Goal: Information Seeking & Learning: Learn about a topic

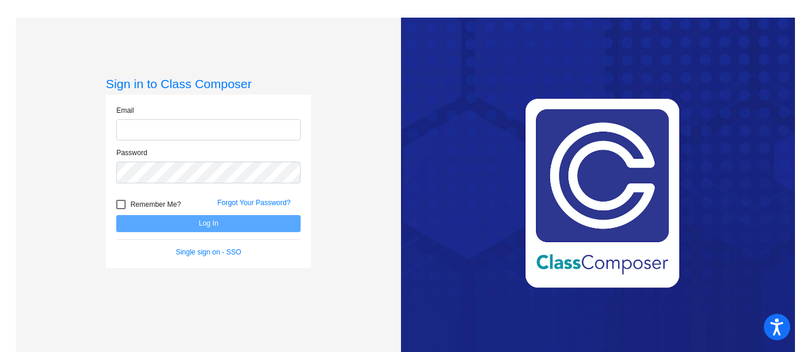
type input "[EMAIL_ADDRESS][DOMAIN_NAME]"
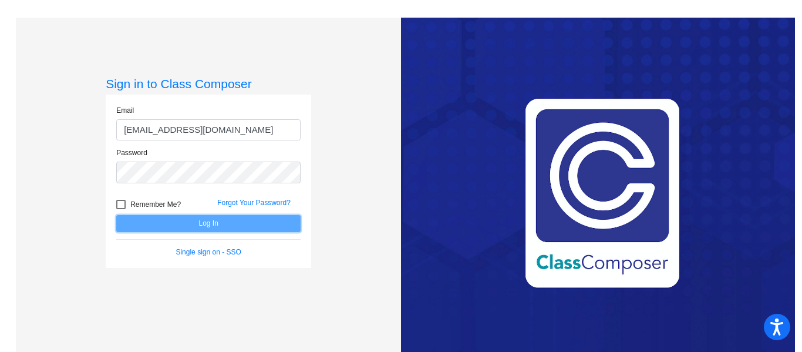
click at [221, 224] on button "Log In" at bounding box center [208, 223] width 184 height 17
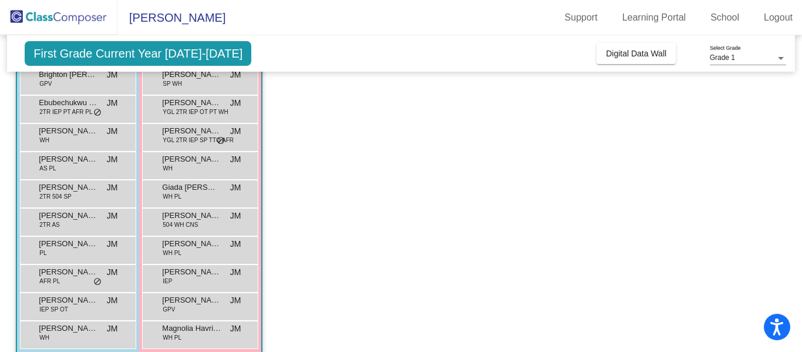
scroll to position [174, 0]
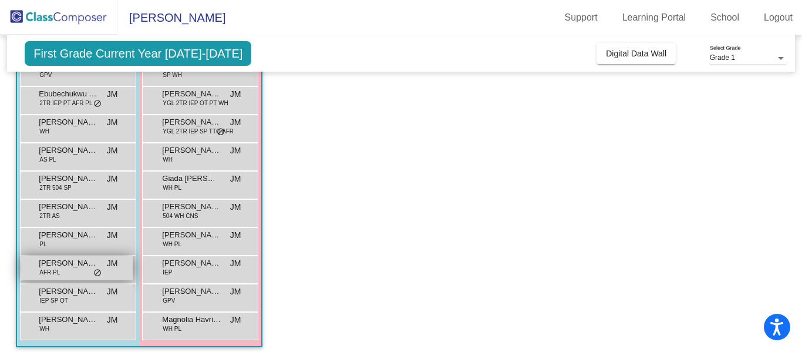
click at [94, 271] on span "do_not_disturb_alt" at bounding box center [97, 272] width 8 height 9
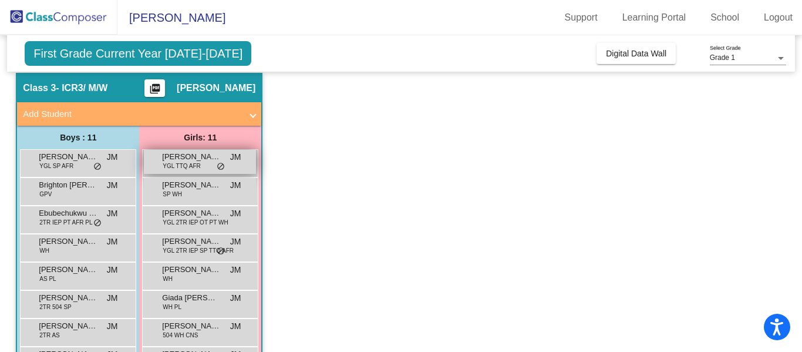
scroll to position [55, 0]
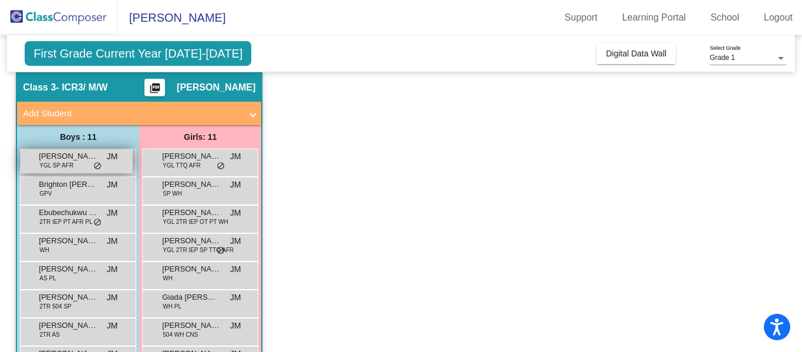
click at [64, 167] on span "YGL SP AFR" at bounding box center [56, 165] width 34 height 9
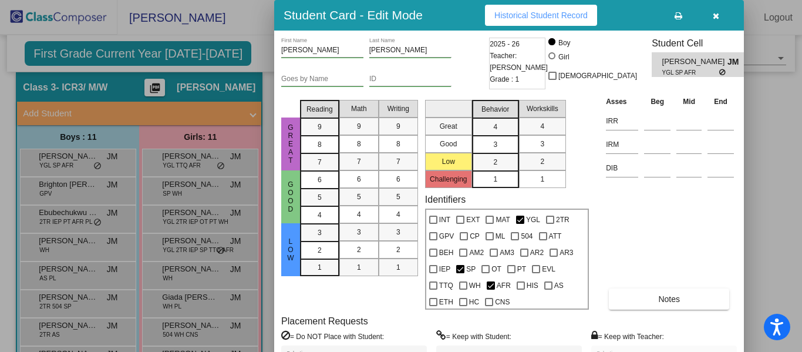
drag, startPoint x: 800, startPoint y: 204, endPoint x: 799, endPoint y: 110, distance: 93.9
drag, startPoint x: 800, startPoint y: 157, endPoint x: 799, endPoint y: 176, distance: 18.9
click at [799, 176] on div at bounding box center [401, 176] width 802 height 352
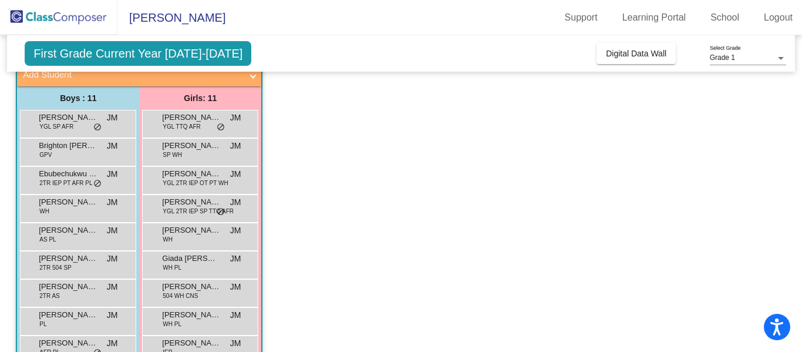
scroll to position [96, 0]
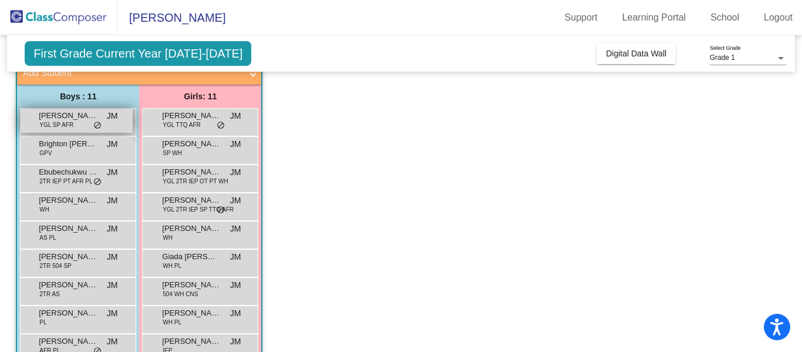
click at [66, 125] on span "YGL SP AFR" at bounding box center [56, 124] width 34 height 9
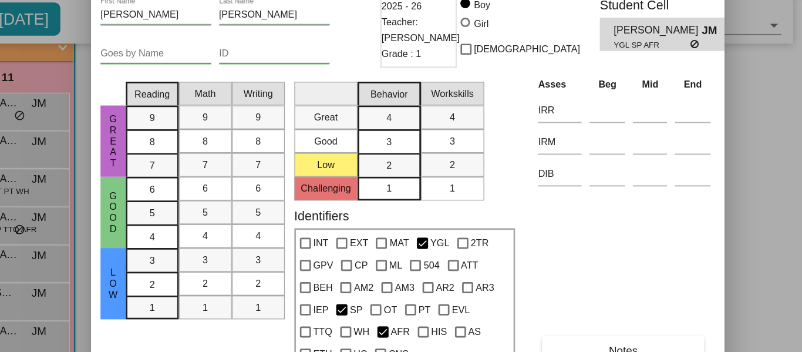
scroll to position [0, 0]
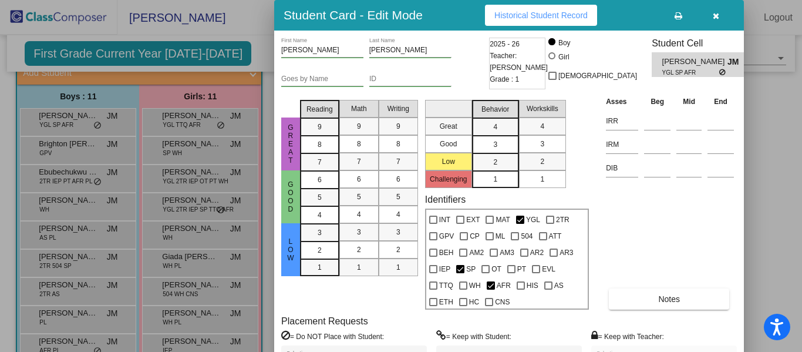
click at [632, 235] on div "Asses Beg Mid End IRR IRM DIB Notes" at bounding box center [670, 202] width 134 height 214
click at [217, 147] on div at bounding box center [401, 176] width 802 height 352
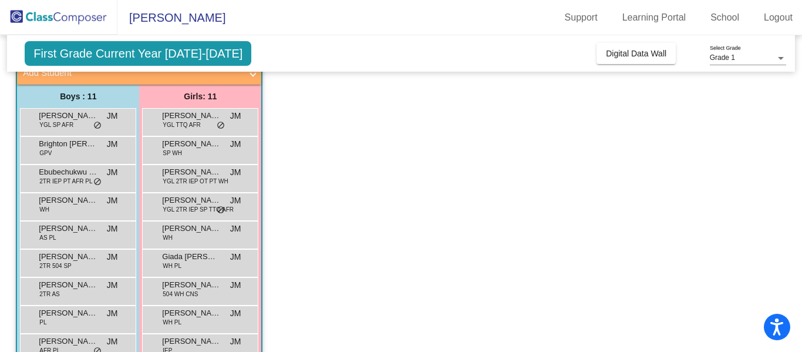
click at [217, 147] on span "[PERSON_NAME]" at bounding box center [191, 144] width 59 height 12
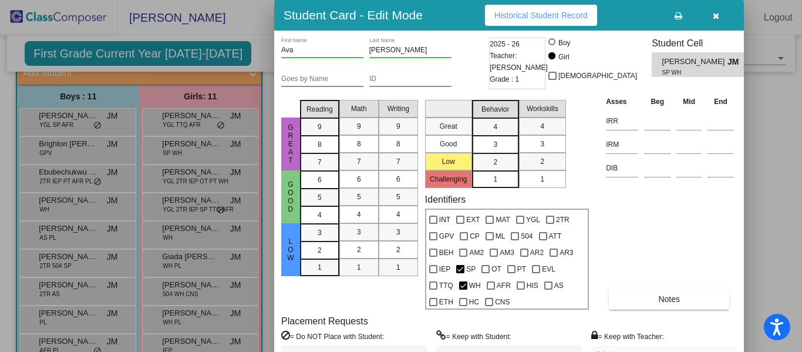
click at [717, 18] on icon "button" at bounding box center [715, 16] width 6 height 8
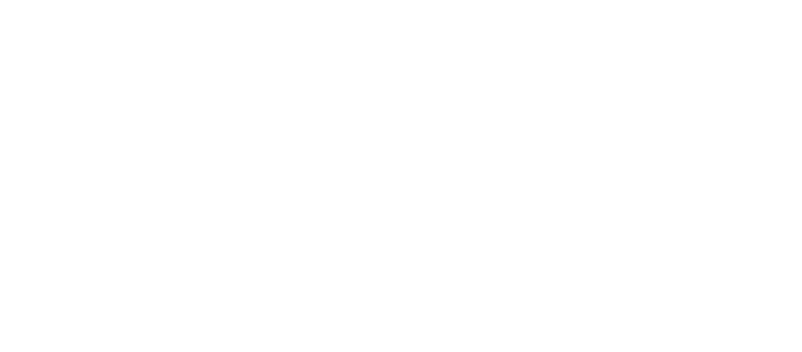
scroll to position [164, 0]
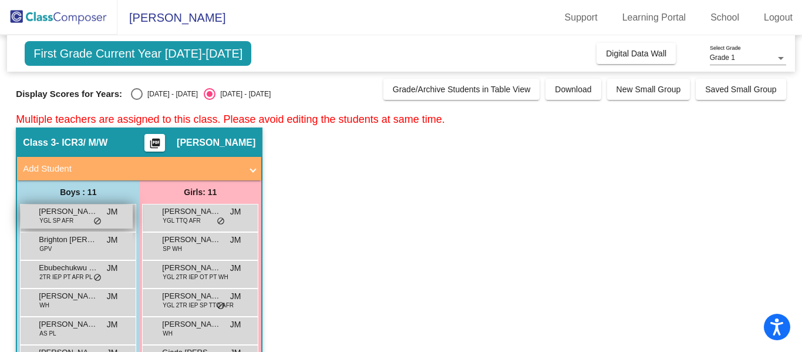
click at [78, 212] on span "[PERSON_NAME]" at bounding box center [68, 211] width 59 height 12
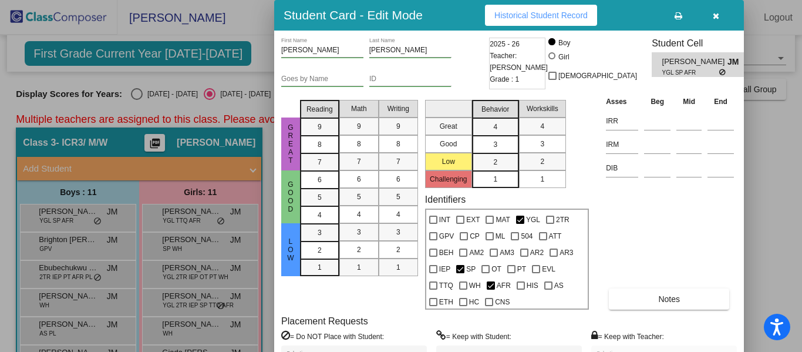
click at [79, 245] on div at bounding box center [401, 176] width 802 height 352
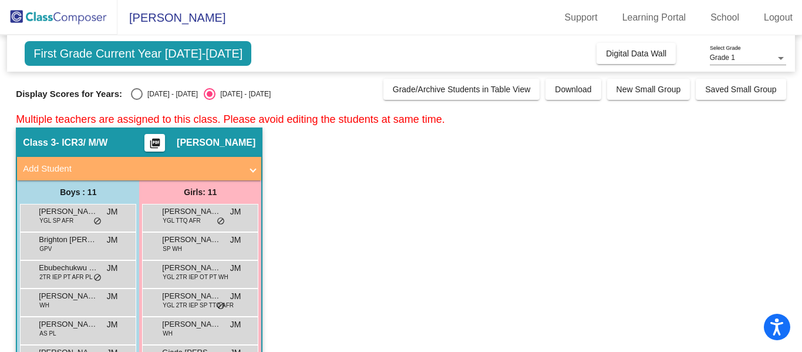
click at [79, 245] on div "Brighton Slye GPV JM lock do_not_disturb_alt" at bounding box center [77, 244] width 112 height 24
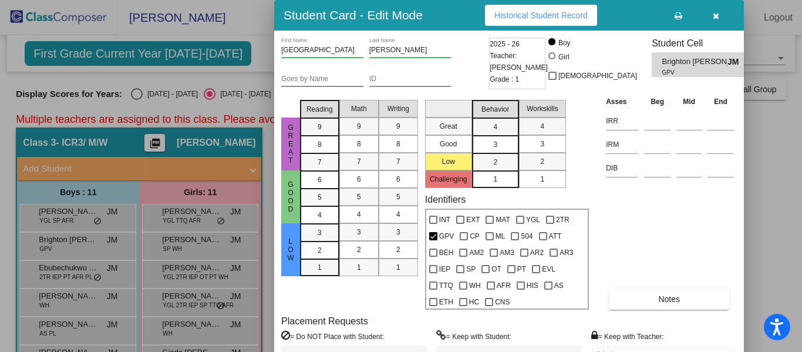
click at [79, 267] on div at bounding box center [401, 176] width 802 height 352
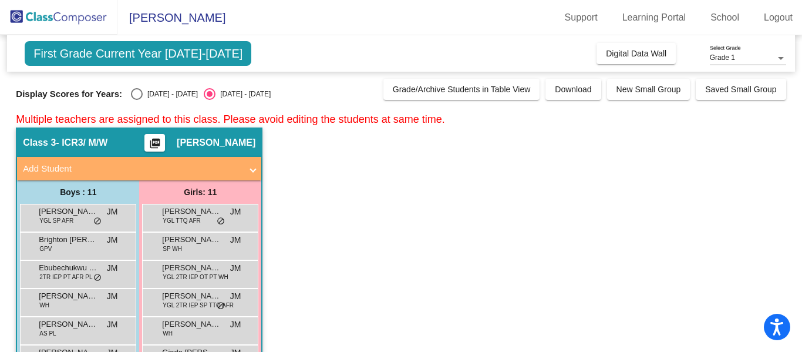
click at [79, 267] on span "Ebubechukwu Dim" at bounding box center [68, 268] width 59 height 12
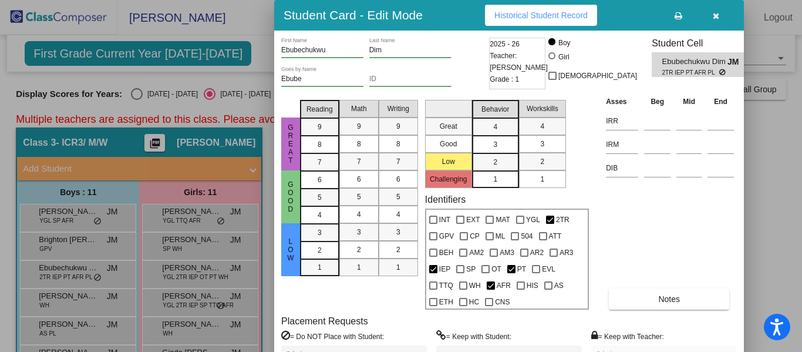
click at [77, 303] on div at bounding box center [401, 176] width 802 height 352
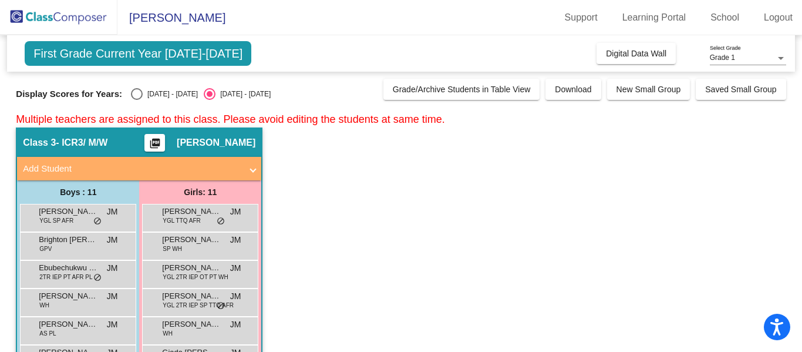
click at [77, 303] on div "Hunter Berdos WH JM lock do_not_disturb_alt" at bounding box center [77, 301] width 112 height 24
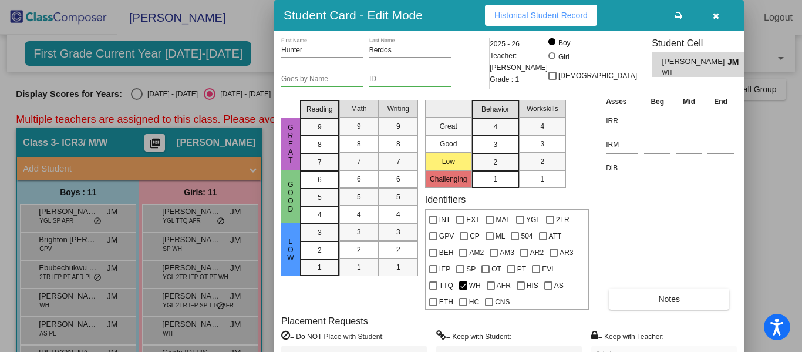
click at [82, 207] on div at bounding box center [401, 176] width 802 height 352
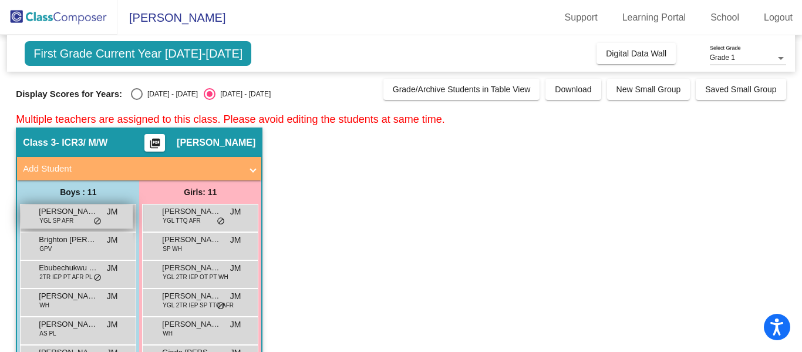
click at [77, 216] on span "[PERSON_NAME]" at bounding box center [68, 211] width 59 height 12
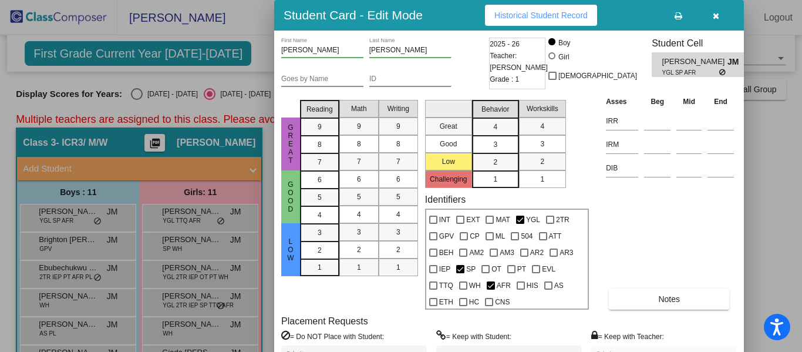
click at [718, 13] on icon "button" at bounding box center [715, 16] width 6 height 8
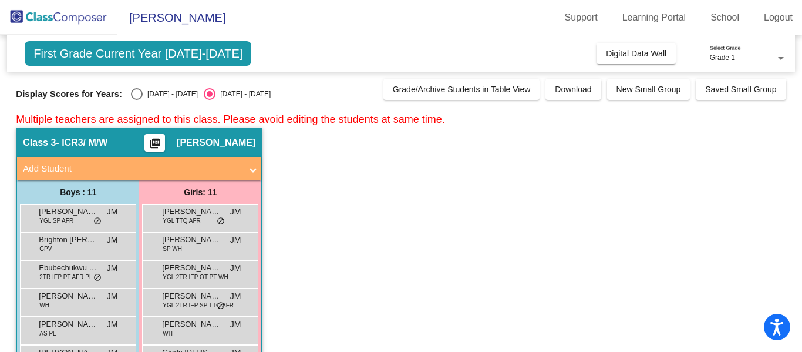
click at [131, 98] on div "Select an option" at bounding box center [137, 94] width 12 height 12
click at [136, 100] on input "[DATE] - [DATE]" at bounding box center [136, 100] width 1 height 1
radio input "true"
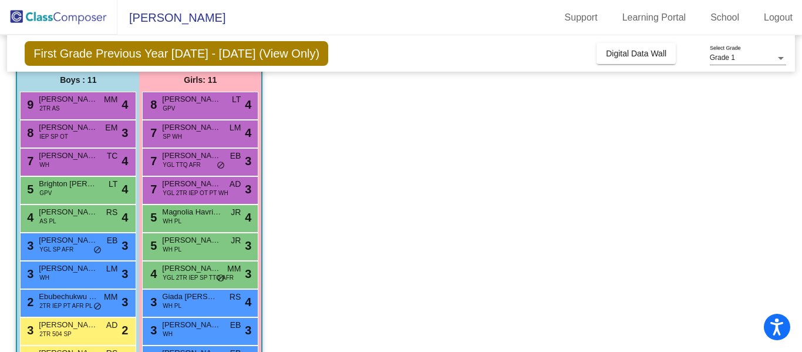
scroll to position [119, 0]
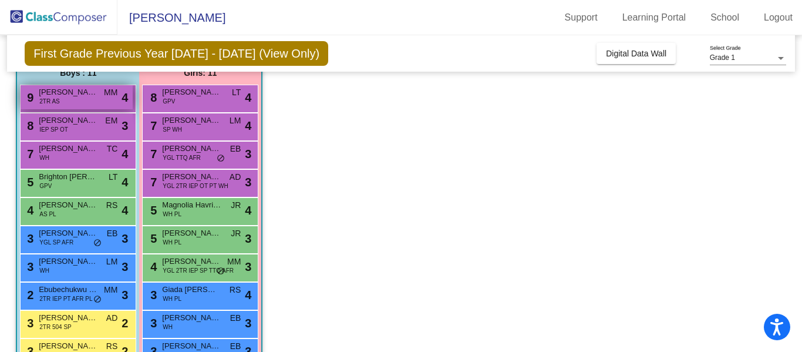
click at [91, 100] on div "9 Krish Shah 2TR AS MM lock do_not_disturb_alt 4" at bounding box center [77, 97] width 112 height 24
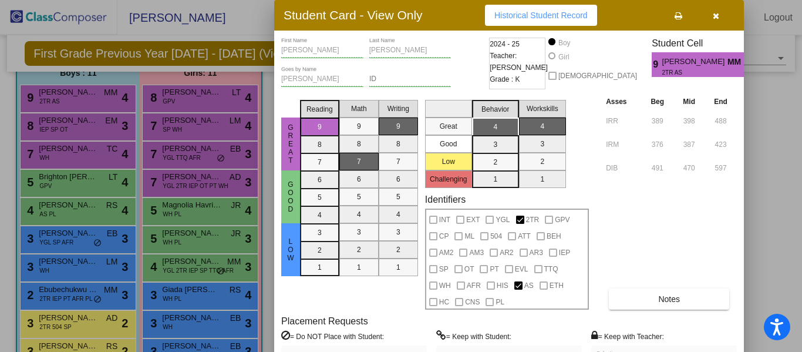
click at [191, 182] on div at bounding box center [401, 176] width 802 height 352
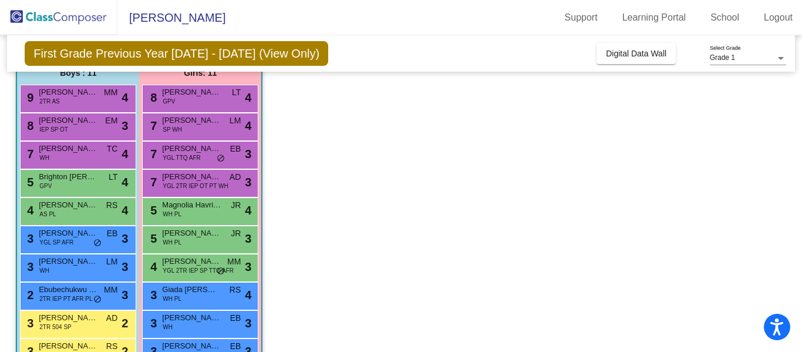
click at [191, 182] on span "YGL 2TR IEP OT PT WH" at bounding box center [195, 185] width 65 height 9
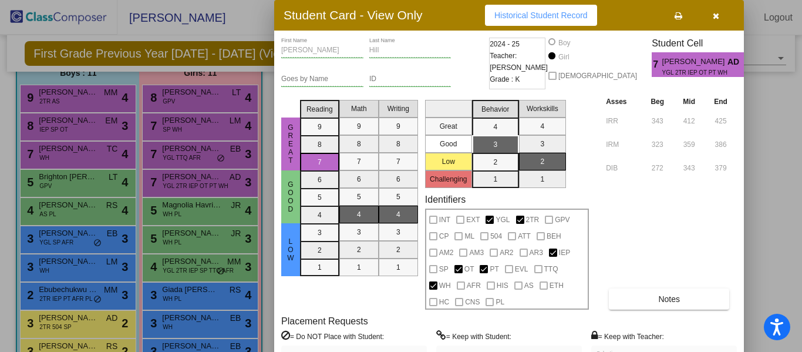
click at [48, 127] on div at bounding box center [401, 176] width 802 height 352
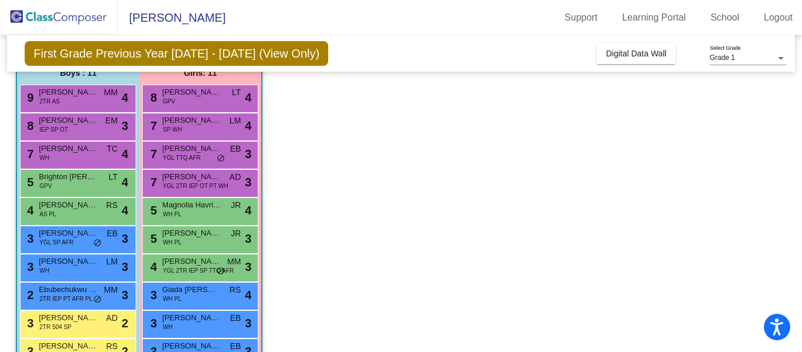
click at [48, 127] on span "IEP SP OT" at bounding box center [53, 129] width 29 height 9
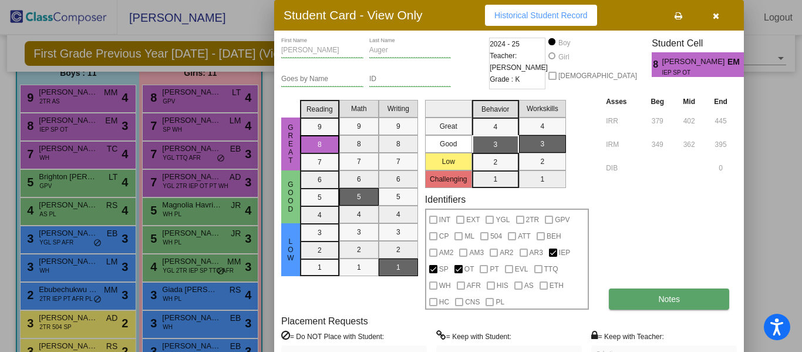
click at [671, 295] on span "Notes" at bounding box center [669, 298] width 22 height 9
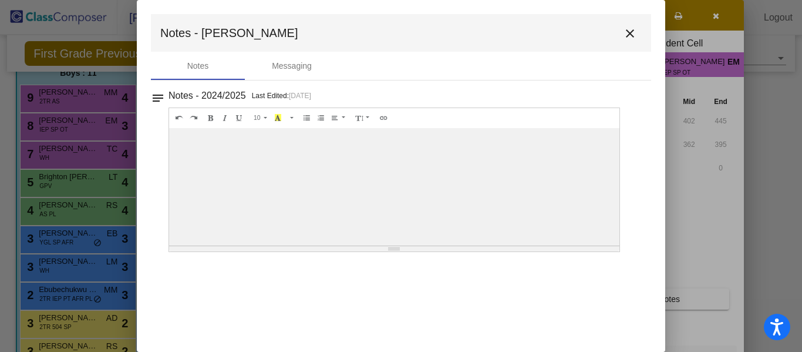
click at [628, 39] on mat-icon "close" at bounding box center [630, 33] width 14 height 14
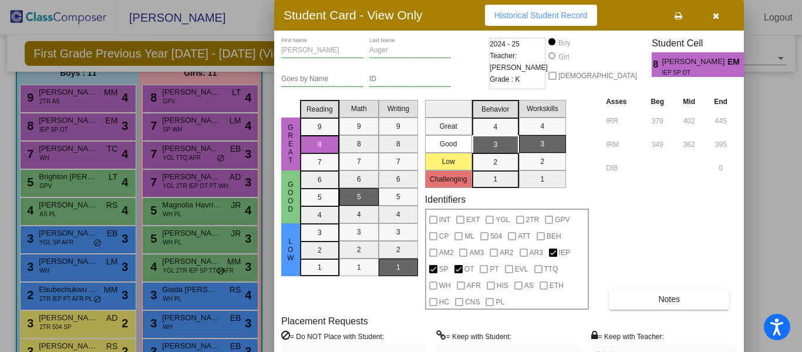
click at [100, 98] on div at bounding box center [401, 176] width 802 height 352
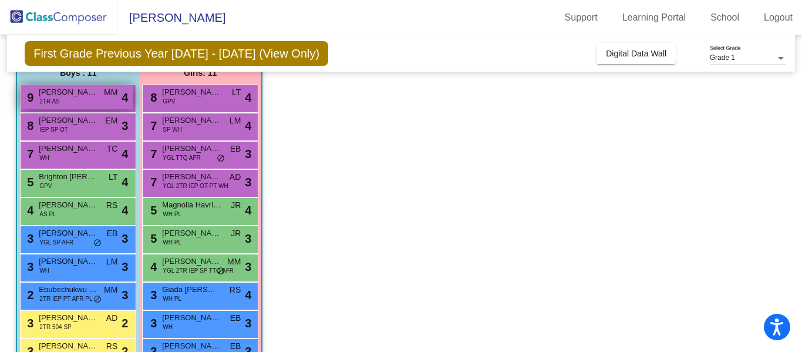
click at [50, 94] on span "[PERSON_NAME]" at bounding box center [68, 92] width 59 height 12
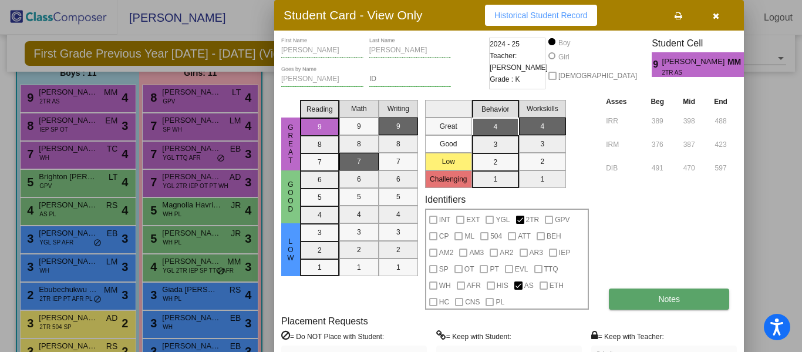
click at [648, 297] on button "Notes" at bounding box center [669, 298] width 120 height 21
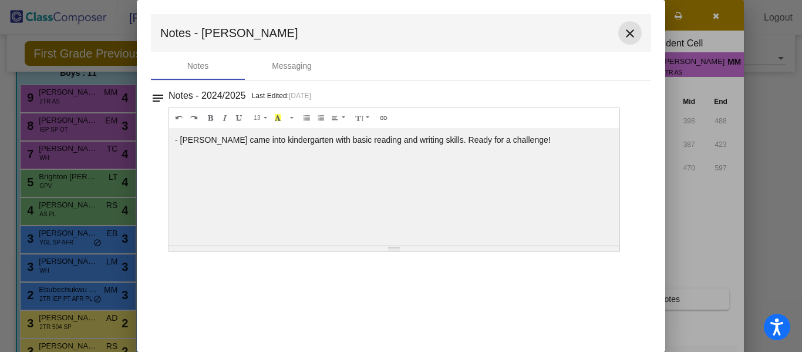
click at [632, 34] on mat-icon "close" at bounding box center [630, 33] width 14 height 14
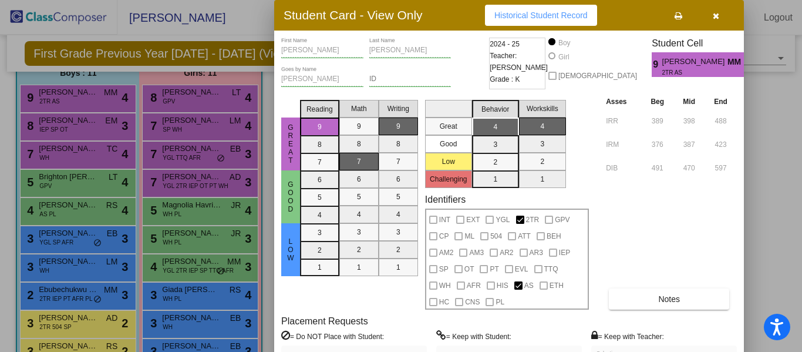
click at [93, 127] on div at bounding box center [401, 176] width 802 height 352
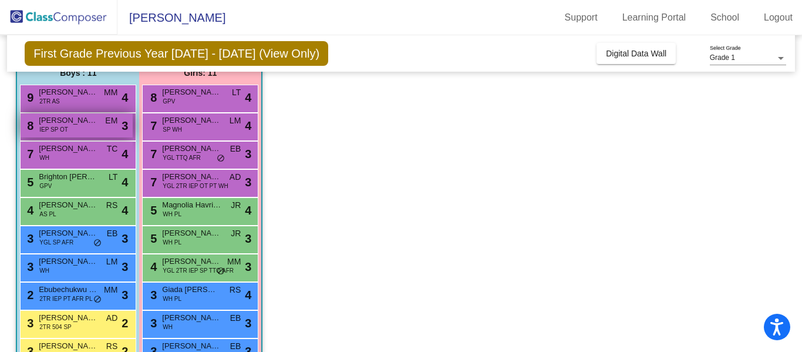
click at [80, 130] on div "8 Ryan Auger IEP SP OT EM lock do_not_disturb_alt 3" at bounding box center [77, 125] width 112 height 24
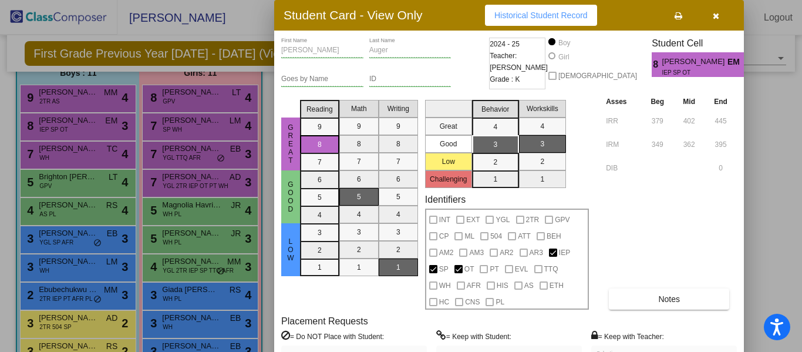
click at [77, 149] on div at bounding box center [401, 176] width 802 height 352
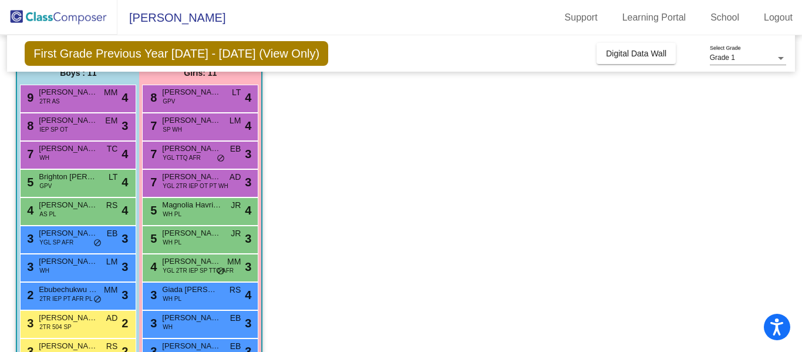
click at [77, 149] on span "[PERSON_NAME]" at bounding box center [68, 149] width 59 height 12
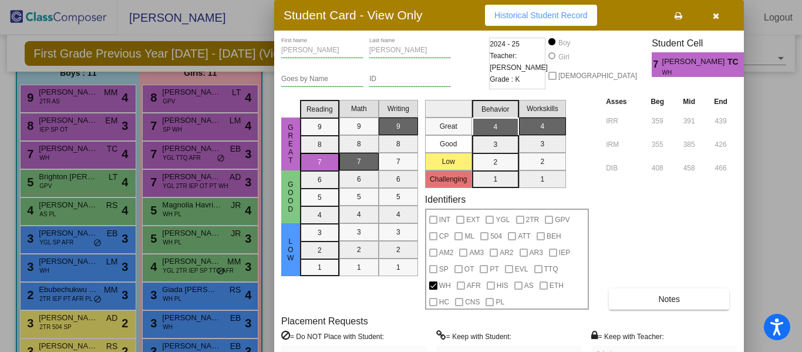
click at [73, 176] on div at bounding box center [401, 176] width 802 height 352
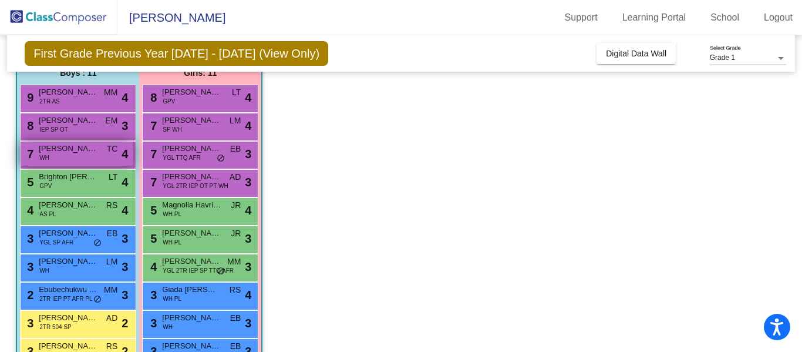
click at [72, 156] on div "7 Samuel Gurevich WH TC lock do_not_disturb_alt 4" at bounding box center [77, 153] width 112 height 24
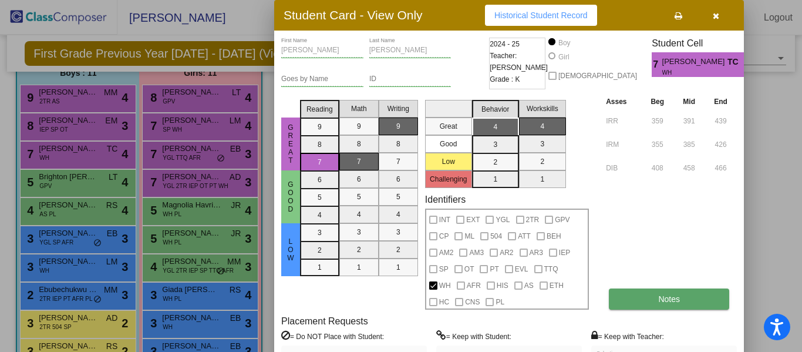
click at [643, 306] on button "Notes" at bounding box center [669, 298] width 120 height 21
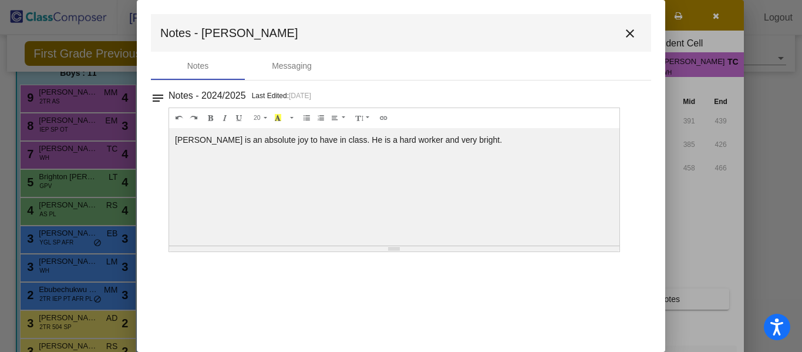
click at [631, 31] on mat-icon "close" at bounding box center [630, 33] width 14 height 14
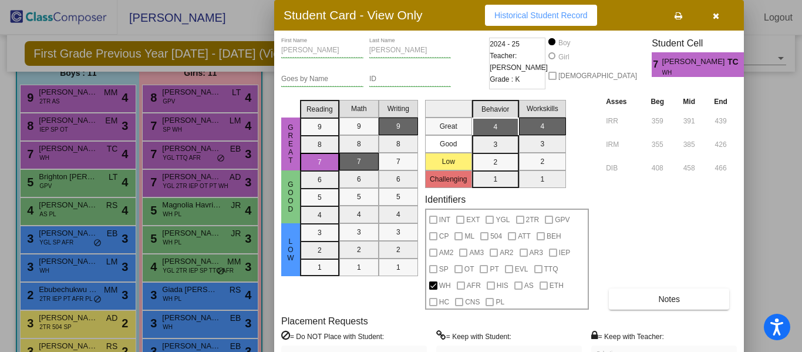
click at [59, 181] on div at bounding box center [401, 176] width 802 height 352
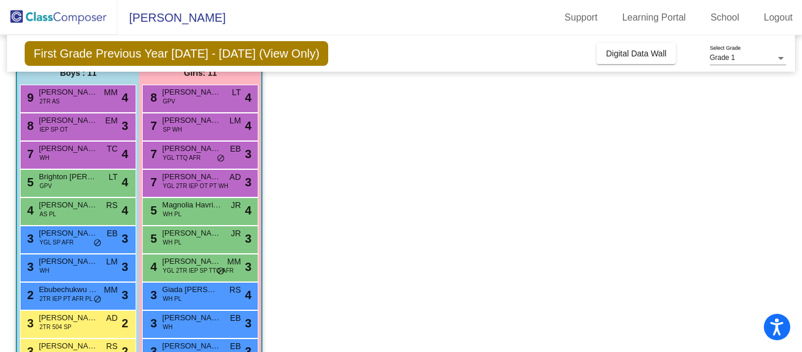
click at [59, 181] on span "Brighton [PERSON_NAME]" at bounding box center [68, 177] width 59 height 12
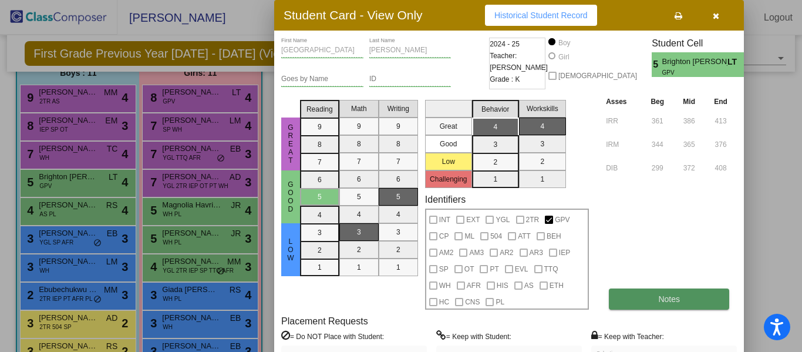
click at [631, 305] on button "Notes" at bounding box center [669, 298] width 120 height 21
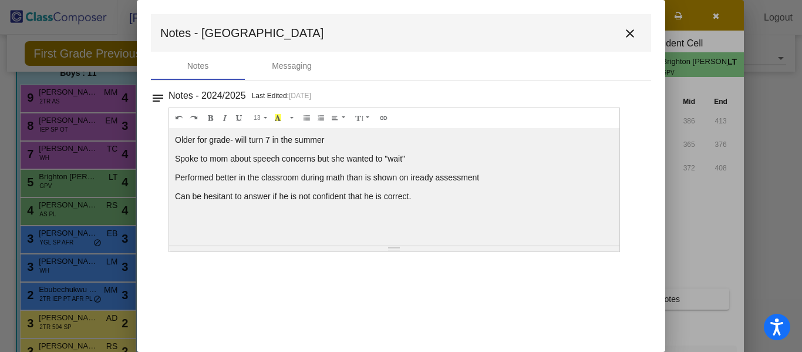
click at [631, 32] on mat-icon "close" at bounding box center [630, 33] width 14 height 14
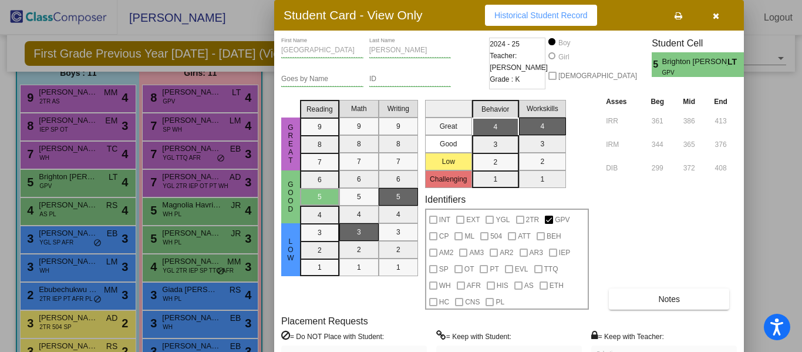
click at [48, 210] on div at bounding box center [401, 176] width 802 height 352
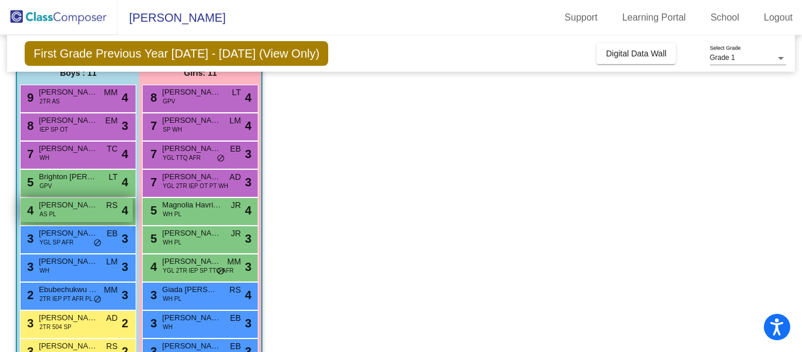
click at [59, 210] on span "[PERSON_NAME]" at bounding box center [68, 205] width 59 height 12
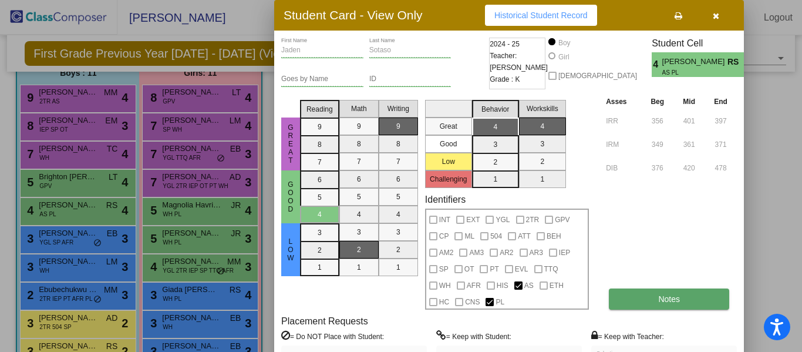
click at [688, 294] on button "Notes" at bounding box center [669, 298] width 120 height 21
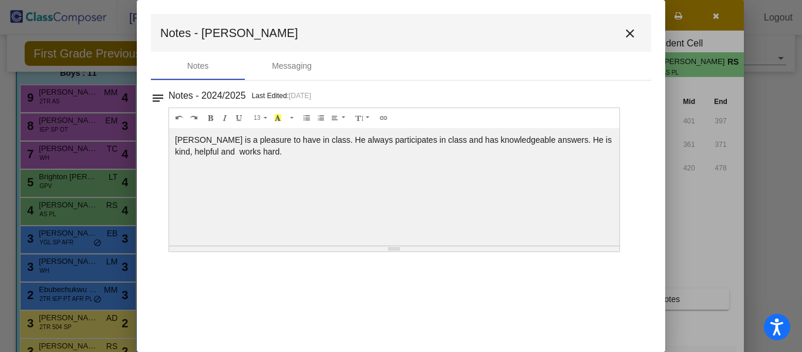
click at [630, 33] on mat-icon "close" at bounding box center [630, 33] width 14 height 14
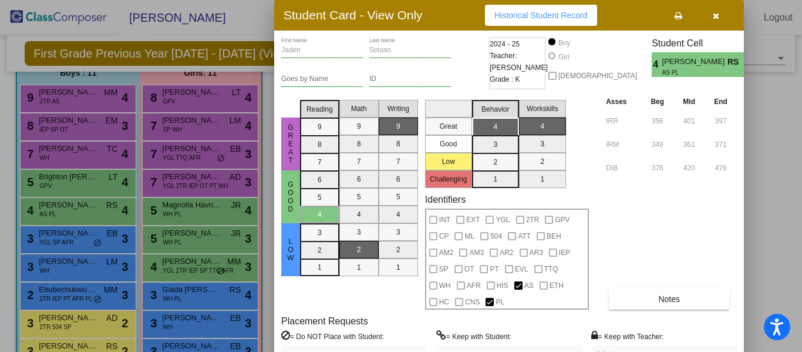
click at [82, 235] on div at bounding box center [401, 176] width 802 height 352
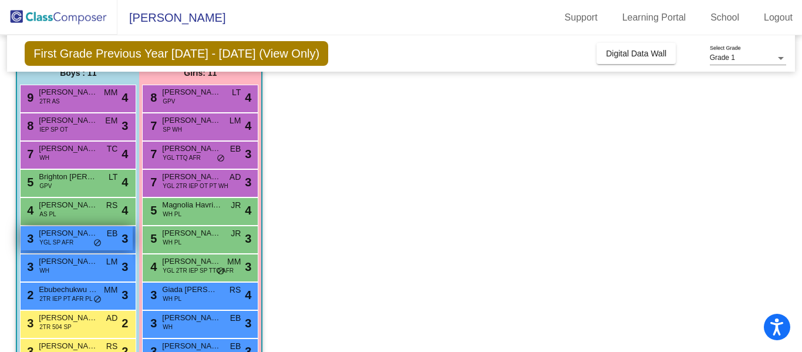
click at [66, 236] on span "[PERSON_NAME]" at bounding box center [68, 233] width 59 height 12
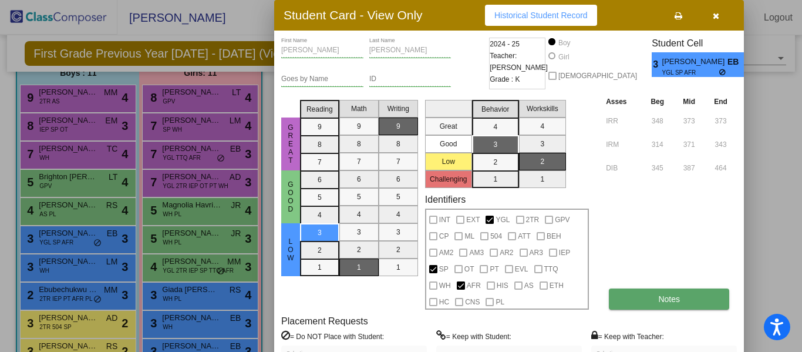
click at [635, 303] on button "Notes" at bounding box center [669, 298] width 120 height 21
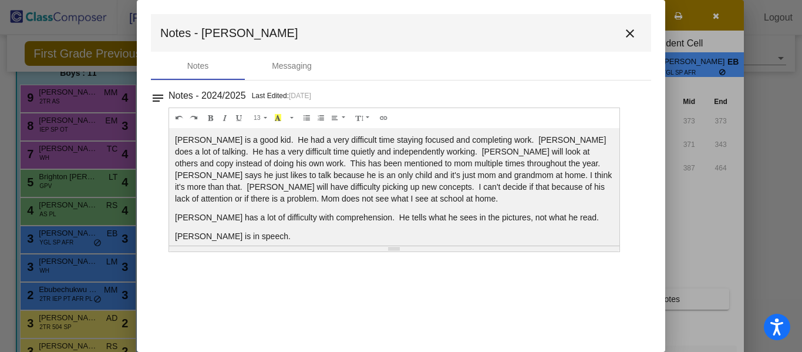
click at [630, 29] on mat-icon "close" at bounding box center [630, 33] width 14 height 14
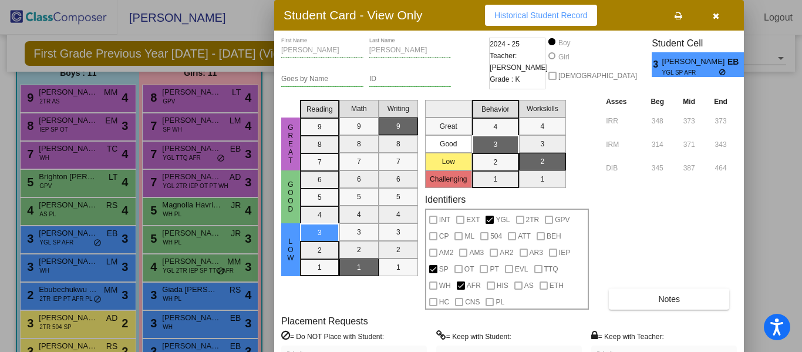
click at [61, 264] on div at bounding box center [401, 176] width 802 height 352
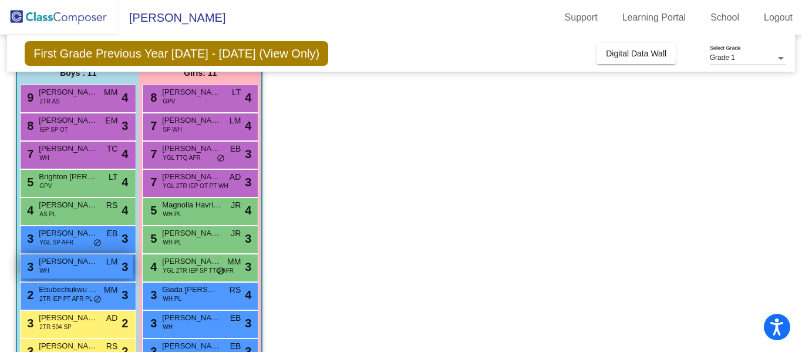
click at [63, 262] on span "[PERSON_NAME]" at bounding box center [68, 261] width 59 height 12
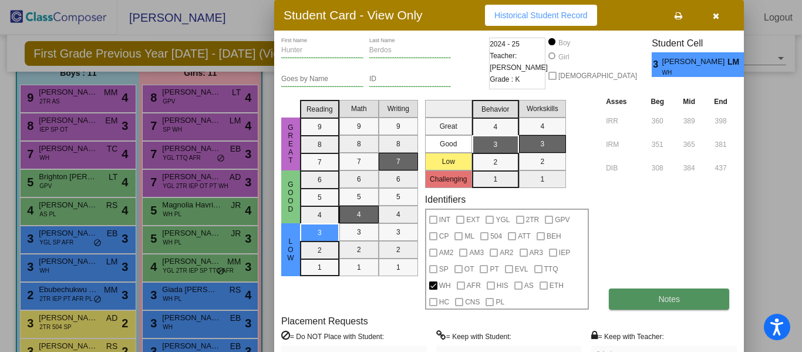
click at [633, 299] on button "Notes" at bounding box center [669, 298] width 120 height 21
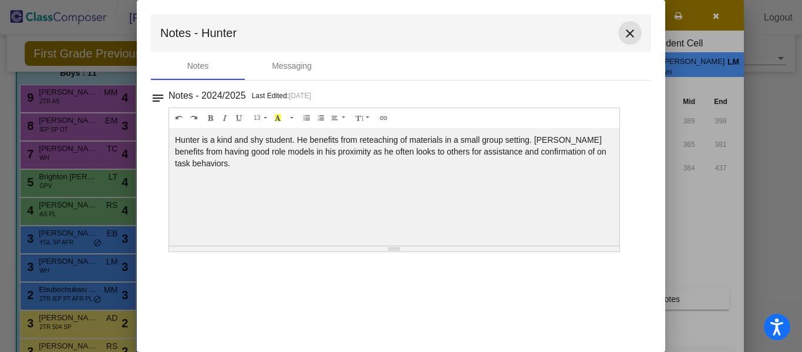
click at [631, 32] on mat-icon "close" at bounding box center [630, 33] width 14 height 14
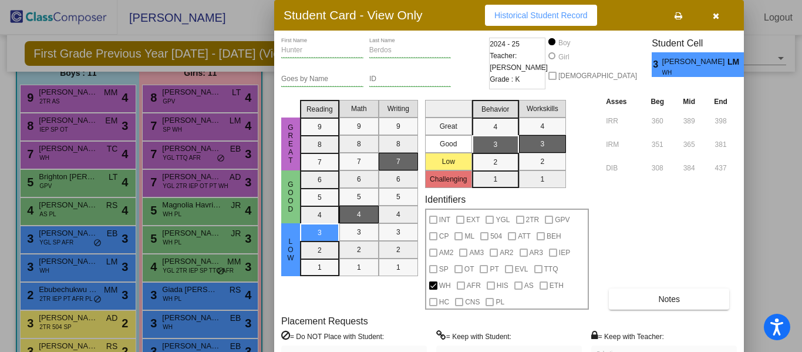
click at [57, 291] on div at bounding box center [401, 176] width 802 height 352
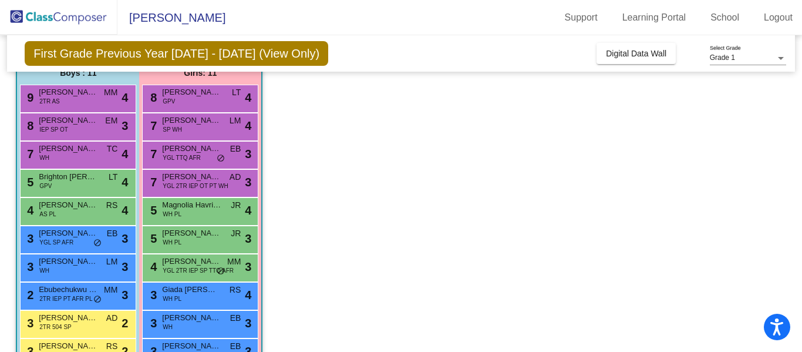
click at [57, 291] on span "Ebubechukwu Dim" at bounding box center [68, 289] width 59 height 12
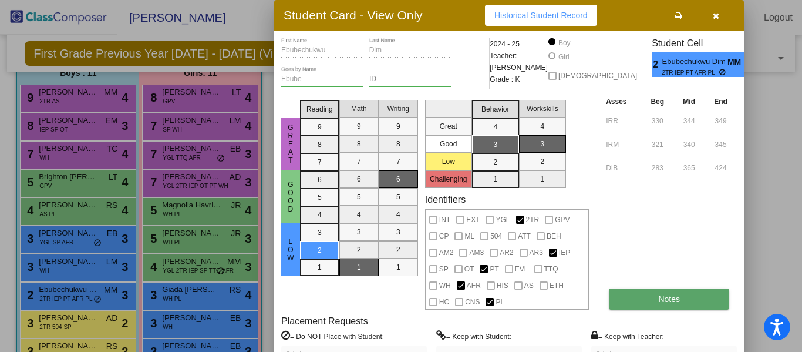
click at [634, 299] on button "Notes" at bounding box center [669, 298] width 120 height 21
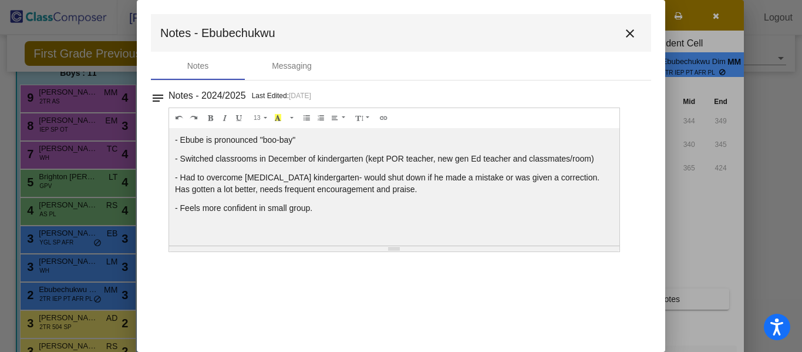
click at [627, 33] on mat-icon "close" at bounding box center [630, 33] width 14 height 14
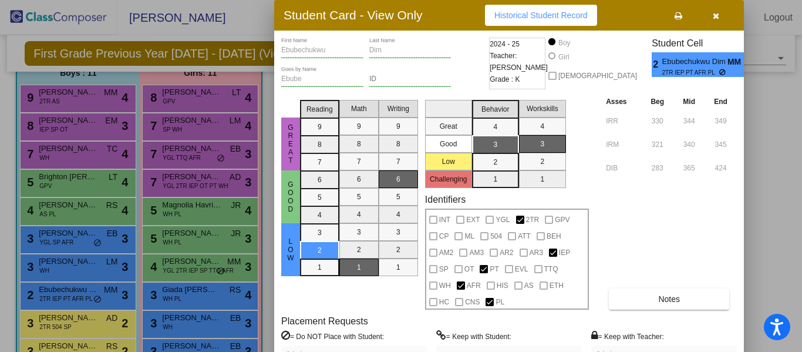
click at [67, 322] on div at bounding box center [401, 176] width 802 height 352
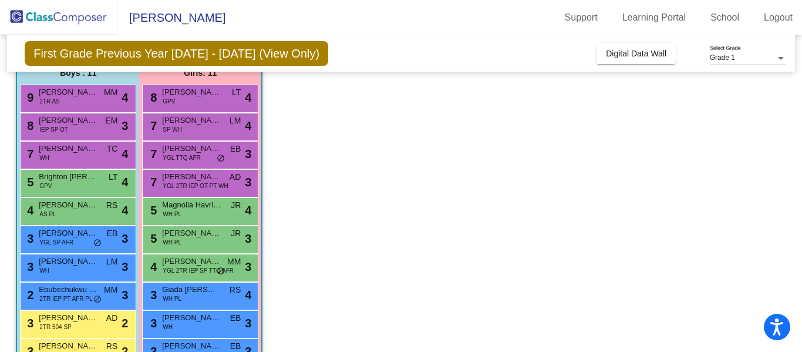
click at [67, 322] on span "2TR 504 SP" at bounding box center [55, 326] width 32 height 9
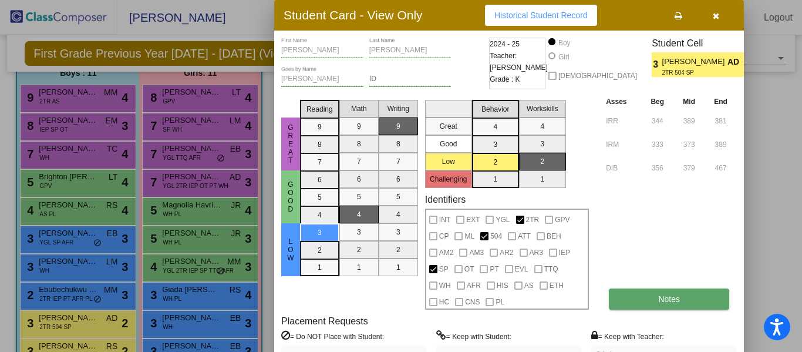
click at [673, 298] on span "Notes" at bounding box center [669, 298] width 22 height 9
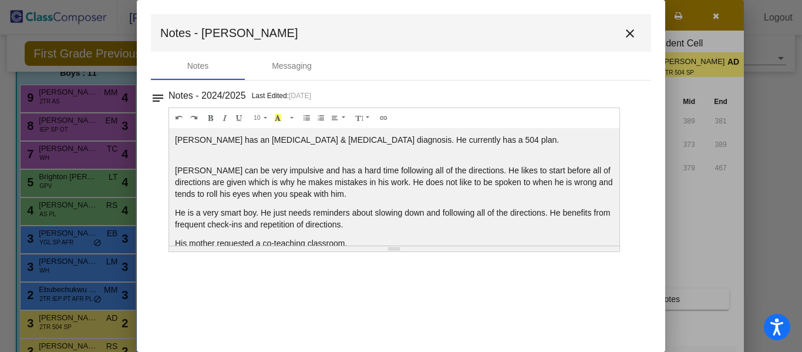
scroll to position [16, 0]
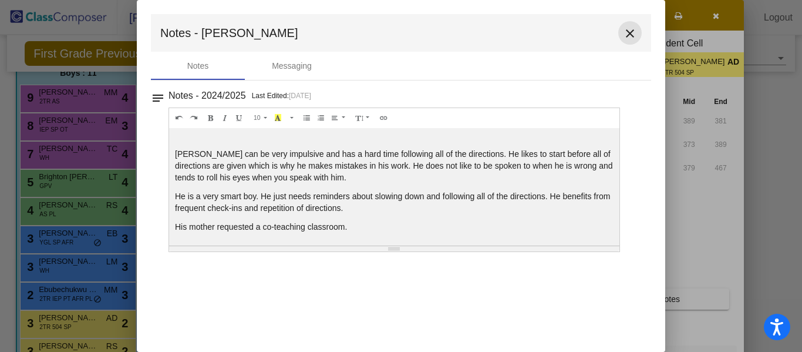
click at [629, 32] on mat-icon "close" at bounding box center [630, 33] width 14 height 14
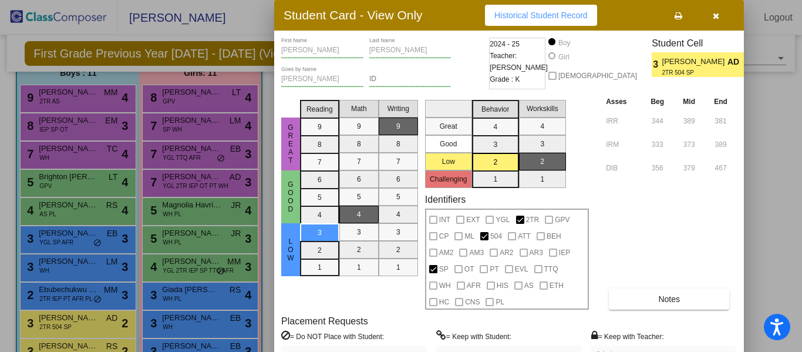
click at [72, 344] on div at bounding box center [401, 176] width 802 height 352
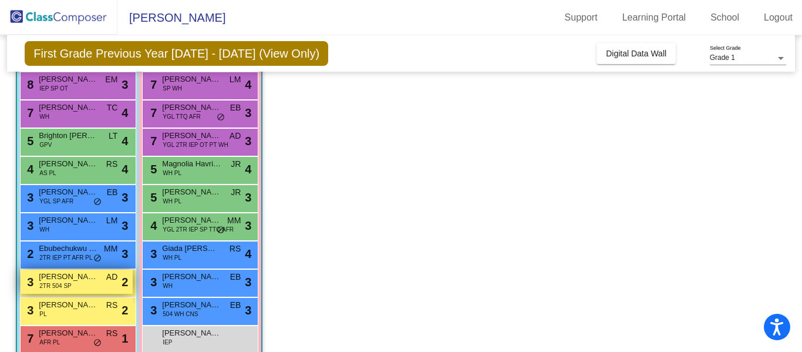
scroll to position [180, 0]
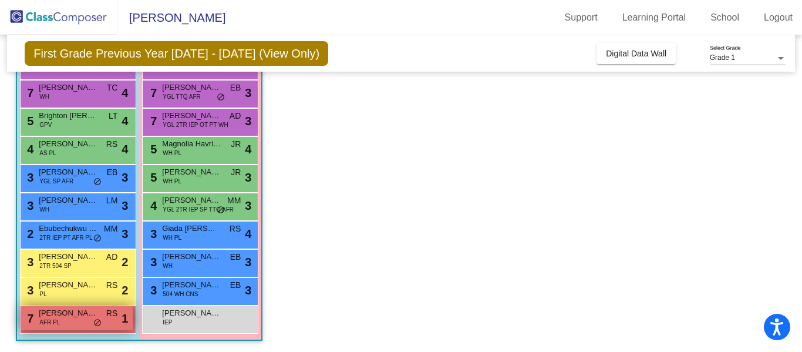
click at [75, 322] on div "7 Raven Ballard AFR PL RS lock do_not_disturb_alt 1" at bounding box center [77, 318] width 112 height 24
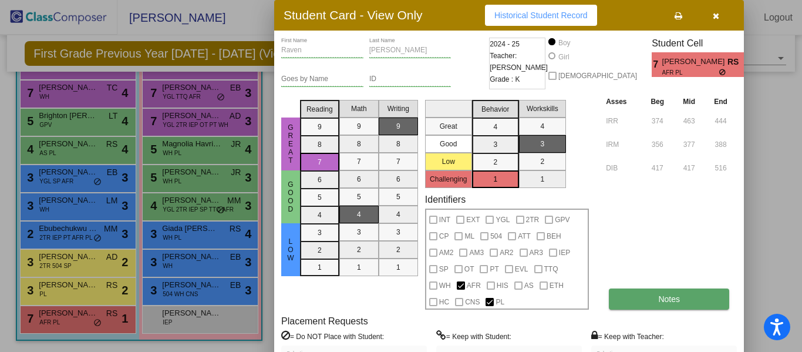
click at [666, 296] on span "Notes" at bounding box center [669, 298] width 22 height 9
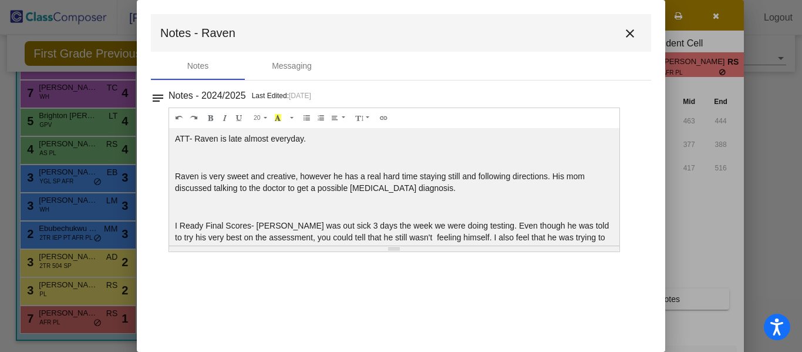
scroll to position [23, 0]
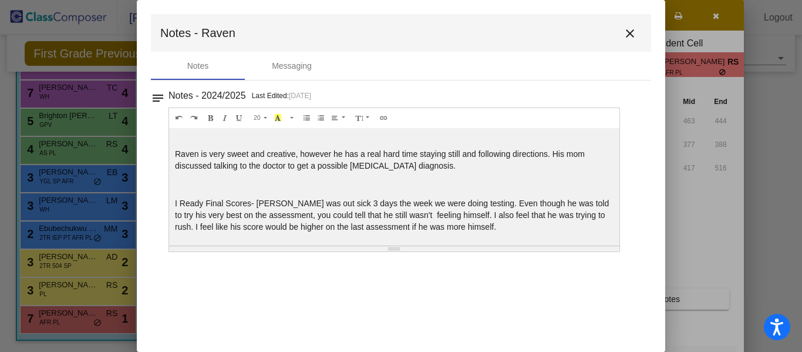
click at [629, 31] on mat-icon "close" at bounding box center [630, 33] width 14 height 14
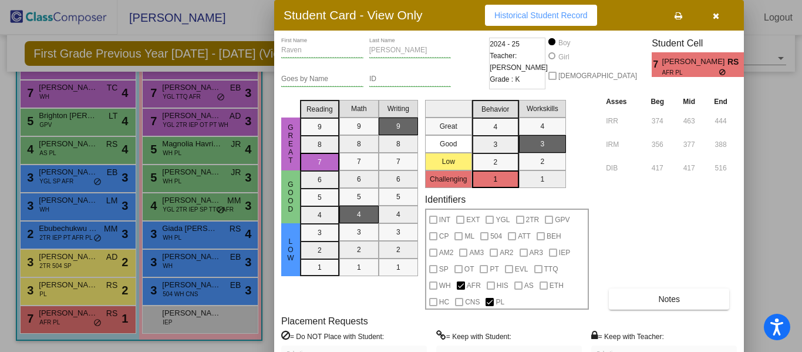
click at [241, 163] on div at bounding box center [401, 176] width 802 height 352
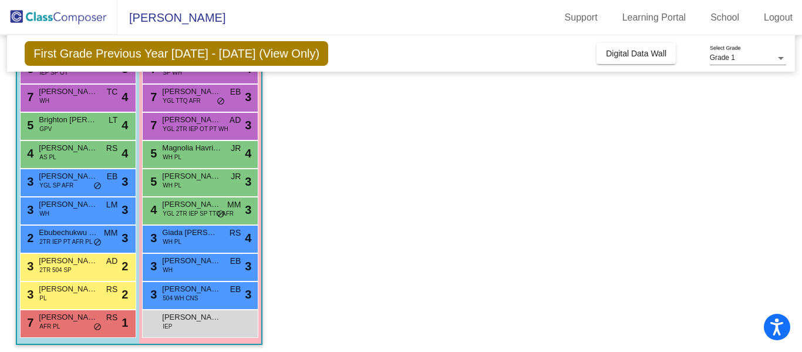
scroll to position [116, 0]
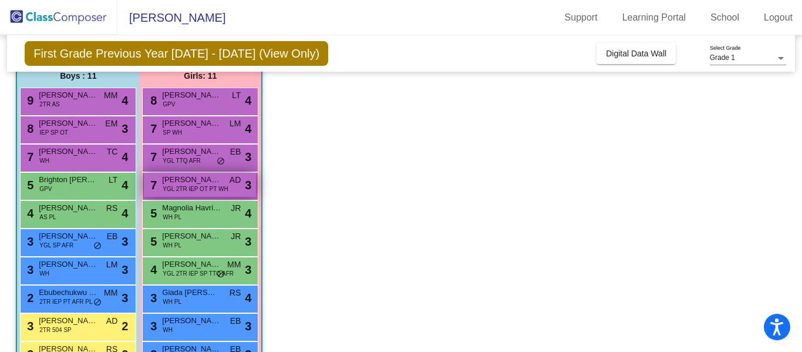
click at [189, 182] on span "[PERSON_NAME]" at bounding box center [191, 180] width 59 height 12
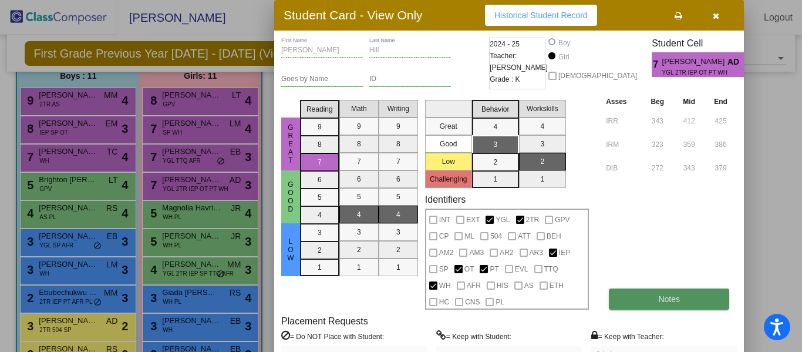
click at [651, 298] on button "Notes" at bounding box center [669, 298] width 120 height 21
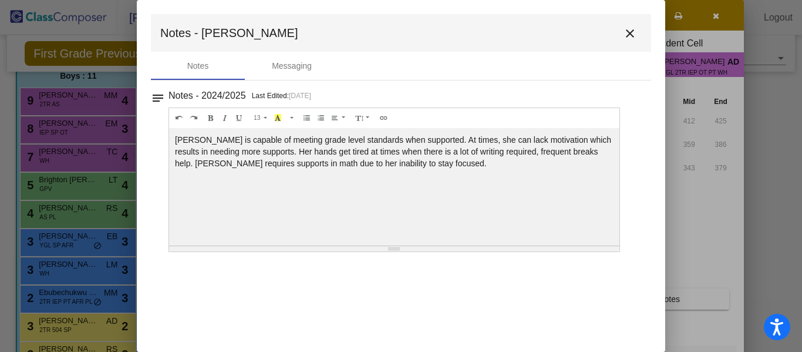
click at [629, 33] on mat-icon "close" at bounding box center [630, 33] width 14 height 14
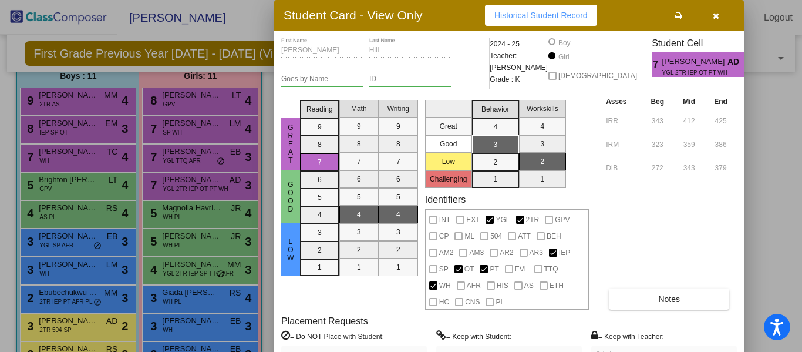
click at [186, 123] on div at bounding box center [401, 176] width 802 height 352
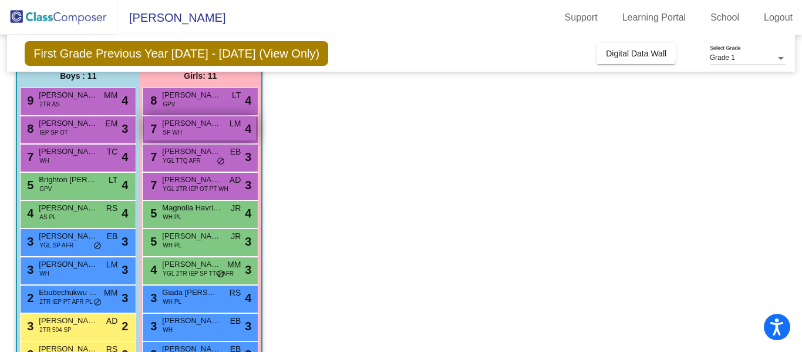
click at [176, 126] on span "[PERSON_NAME]" at bounding box center [191, 123] width 59 height 12
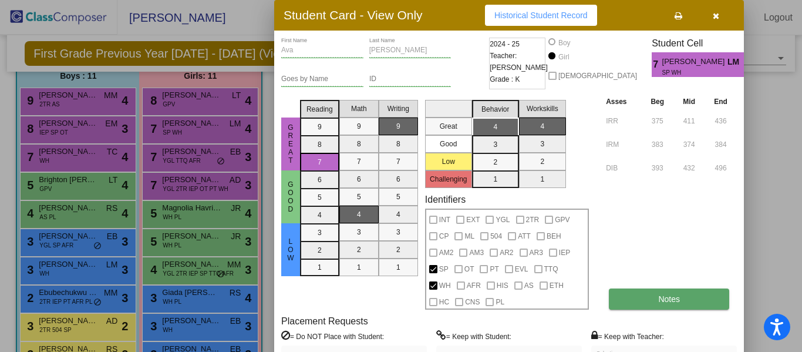
click at [641, 299] on button "Notes" at bounding box center [669, 298] width 120 height 21
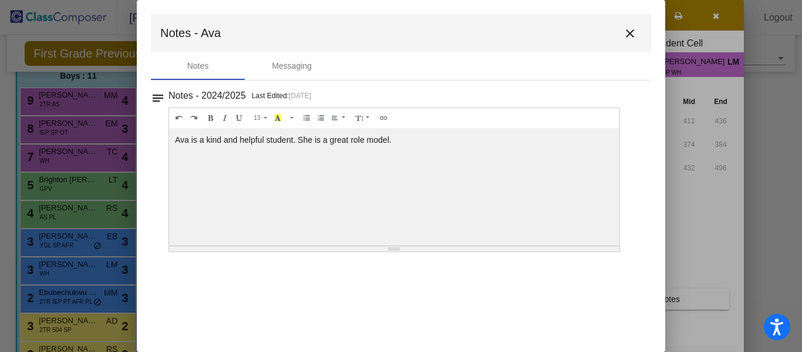
click at [629, 32] on mat-icon "close" at bounding box center [630, 33] width 14 height 14
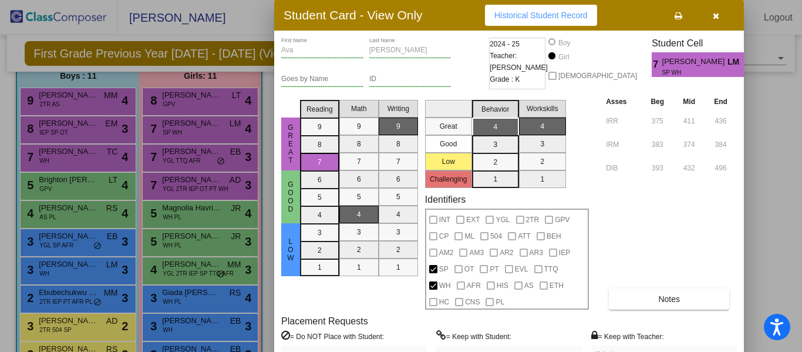
click at [190, 215] on div at bounding box center [401, 176] width 802 height 352
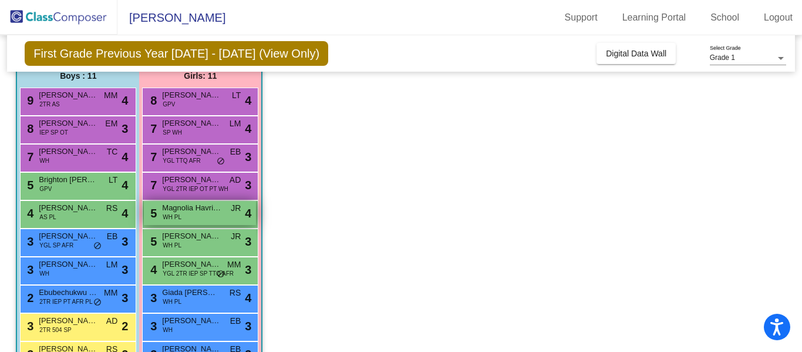
click at [183, 209] on span "Magnolia Havrisko" at bounding box center [191, 208] width 59 height 12
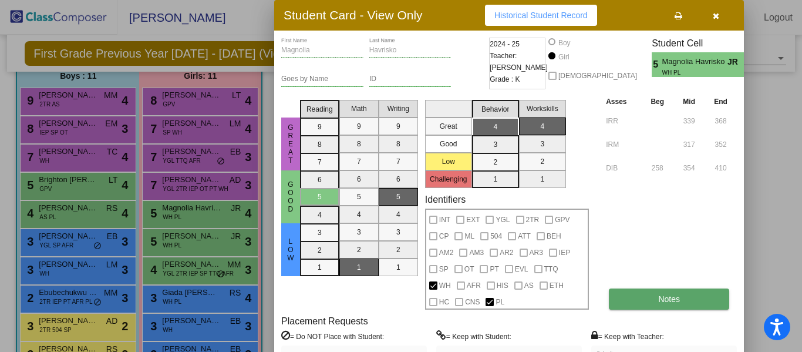
click at [644, 301] on button "Notes" at bounding box center [669, 298] width 120 height 21
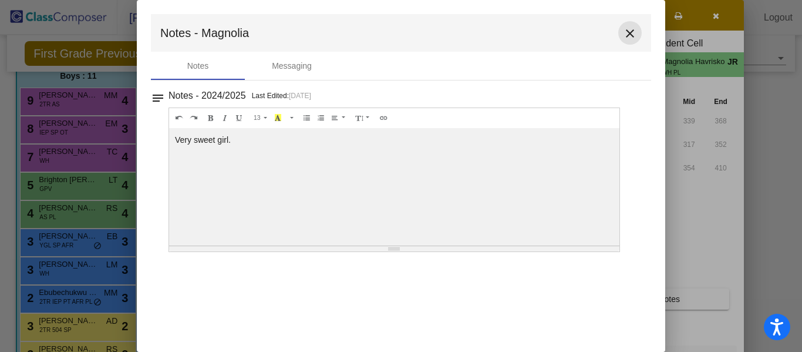
click at [630, 34] on mat-icon "close" at bounding box center [630, 33] width 14 height 14
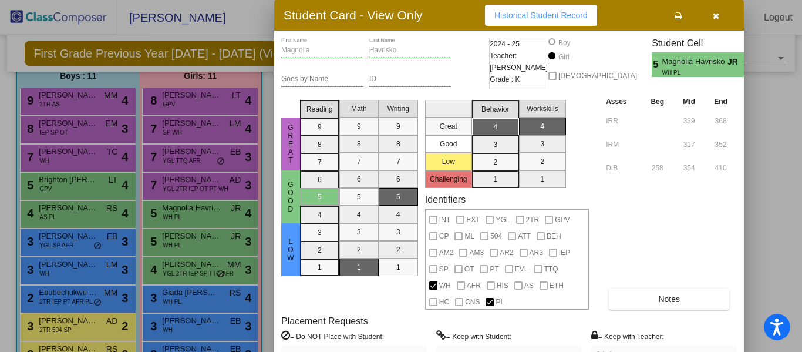
click at [197, 268] on div at bounding box center [401, 176] width 802 height 352
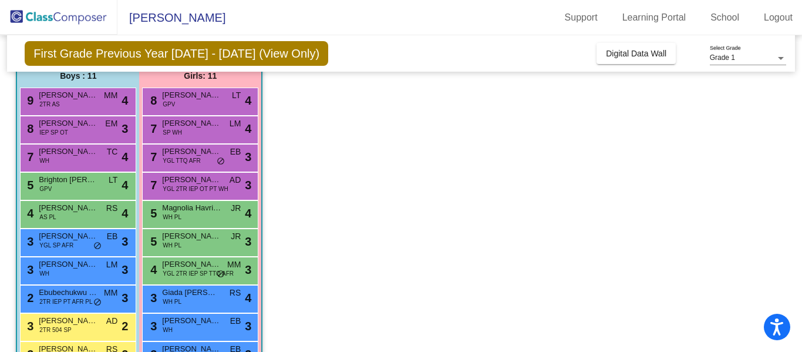
click at [197, 268] on span "[PERSON_NAME]" at bounding box center [191, 264] width 59 height 12
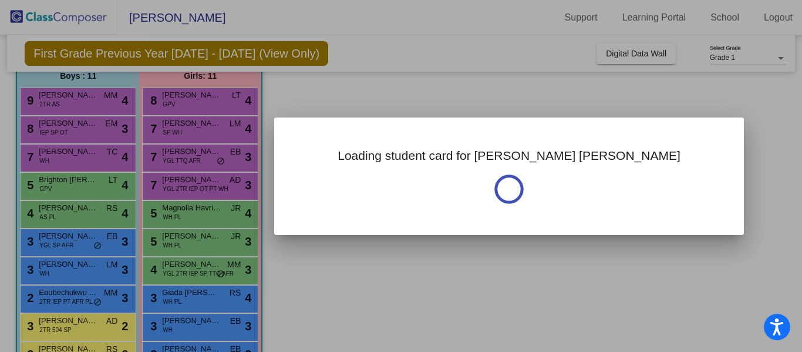
click at [197, 268] on div at bounding box center [401, 176] width 802 height 352
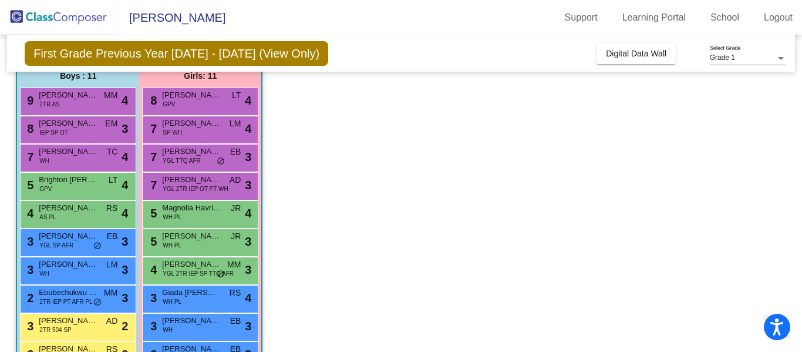
click at [197, 268] on span "[PERSON_NAME]" at bounding box center [191, 264] width 59 height 12
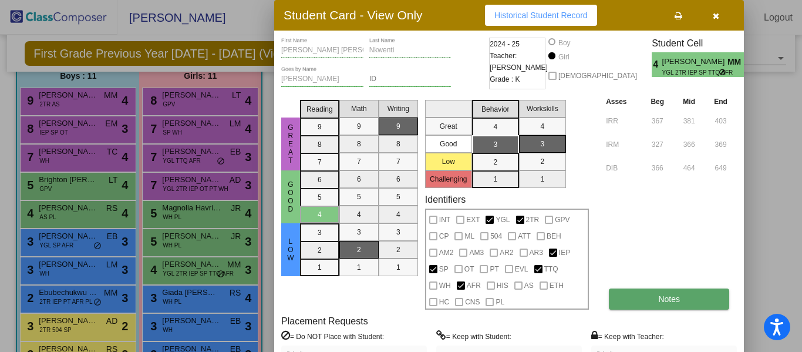
click at [656, 296] on button "Notes" at bounding box center [669, 298] width 120 height 21
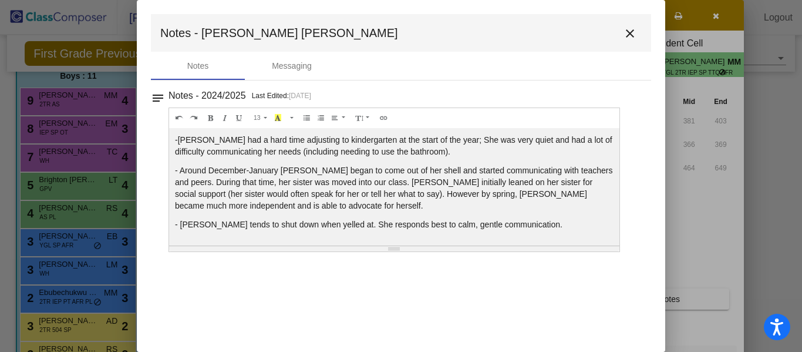
click at [631, 29] on mat-icon "close" at bounding box center [630, 33] width 14 height 14
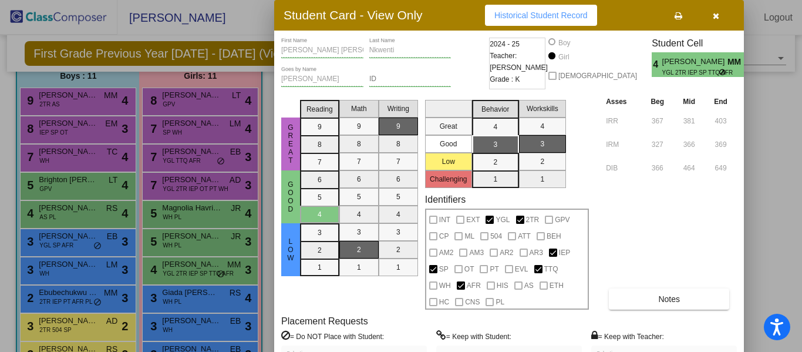
click at [112, 100] on div at bounding box center [401, 176] width 802 height 352
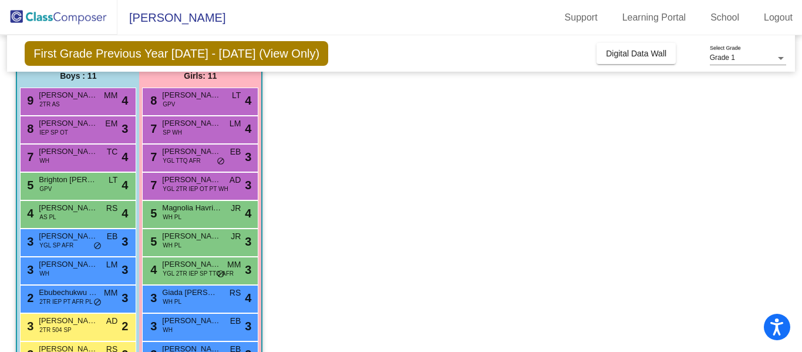
click at [112, 100] on span "MM" at bounding box center [110, 95] width 13 height 12
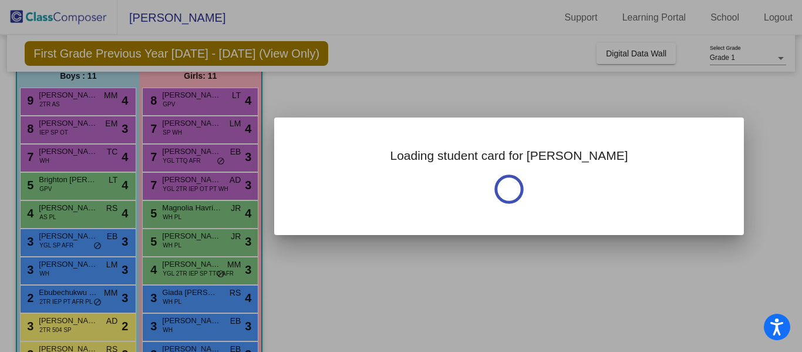
click at [112, 100] on div at bounding box center [401, 176] width 802 height 352
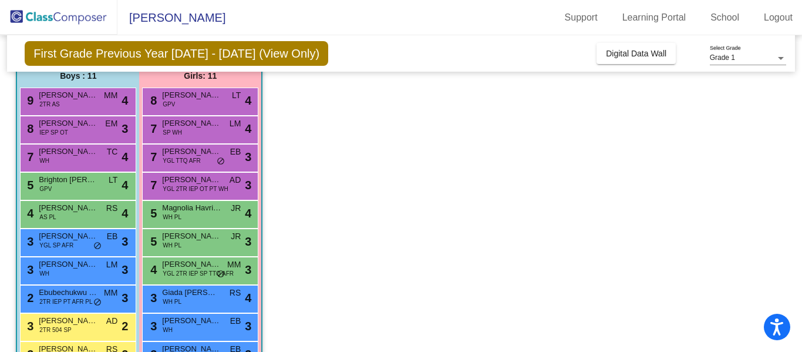
click at [112, 100] on span "MM" at bounding box center [110, 95] width 13 height 12
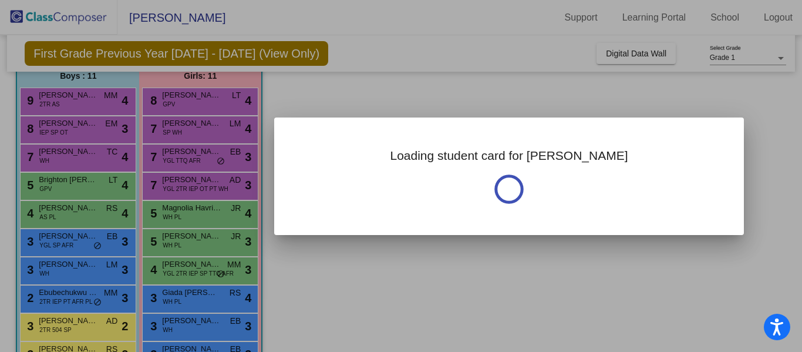
click at [112, 100] on div at bounding box center [401, 176] width 802 height 352
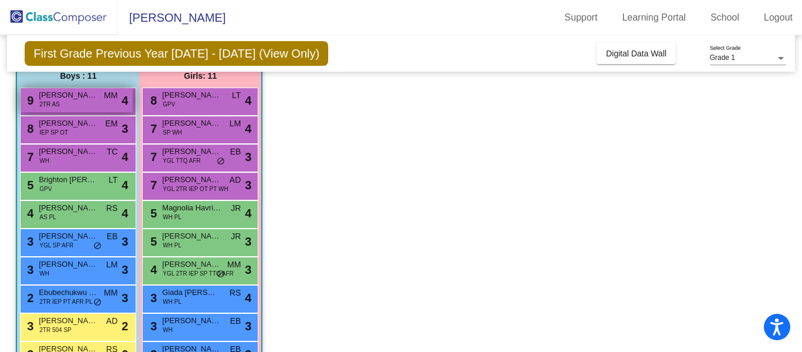
click at [113, 102] on div "9 Krish Shah 2TR AS MM lock do_not_disturb_alt 4" at bounding box center [77, 100] width 112 height 24
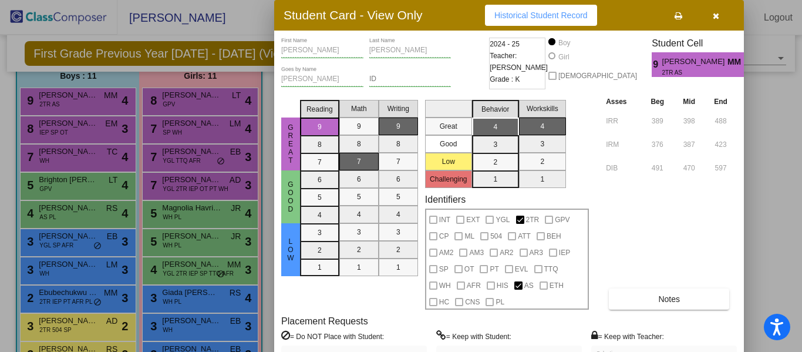
click at [79, 327] on div at bounding box center [401, 176] width 802 height 352
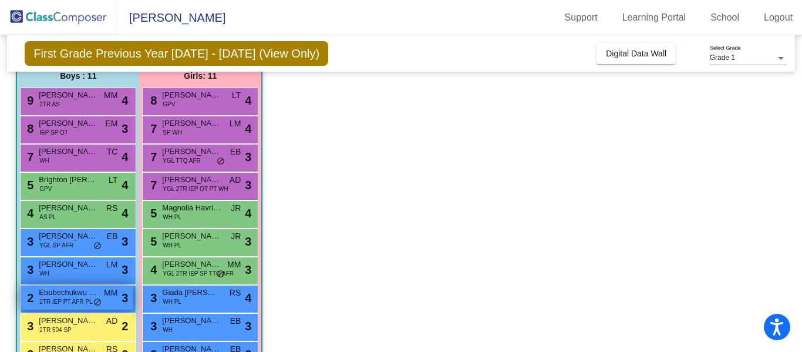
click at [94, 303] on span "do_not_disturb_alt" at bounding box center [97, 302] width 8 height 9
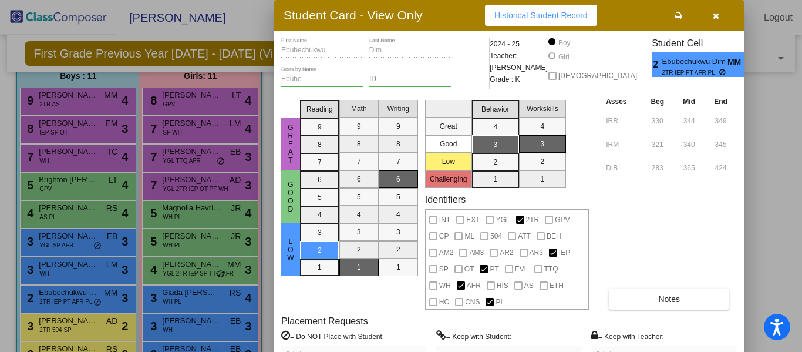
click at [92, 310] on div at bounding box center [401, 176] width 802 height 352
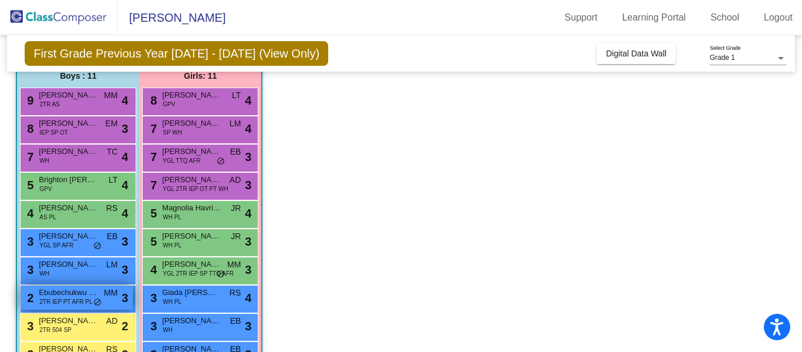
click at [86, 300] on span "2TR IEP PT AFR PL" at bounding box center [65, 301] width 53 height 9
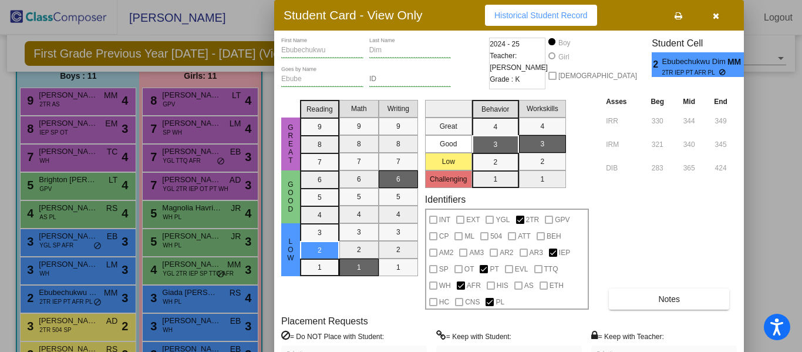
click at [84, 326] on div at bounding box center [401, 176] width 802 height 352
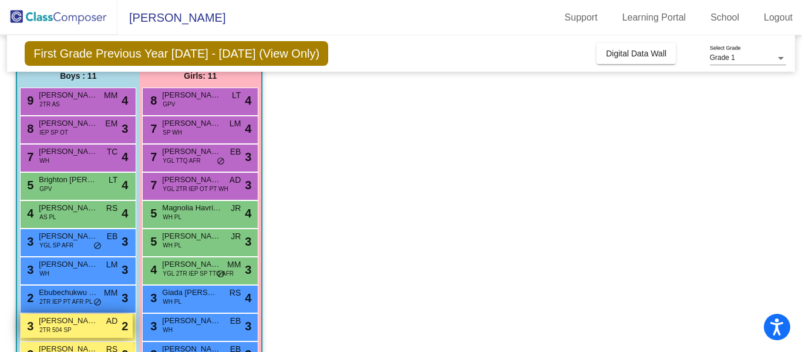
click at [95, 335] on div "3 James Manz 2TR 504 SP AD lock do_not_disturb_alt 2" at bounding box center [77, 325] width 112 height 24
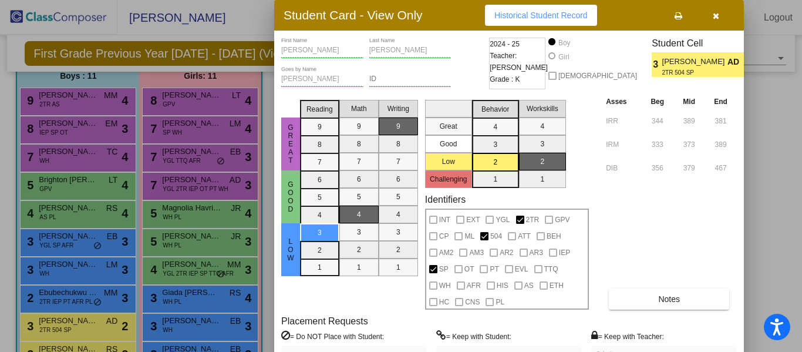
click at [106, 103] on div at bounding box center [401, 176] width 802 height 352
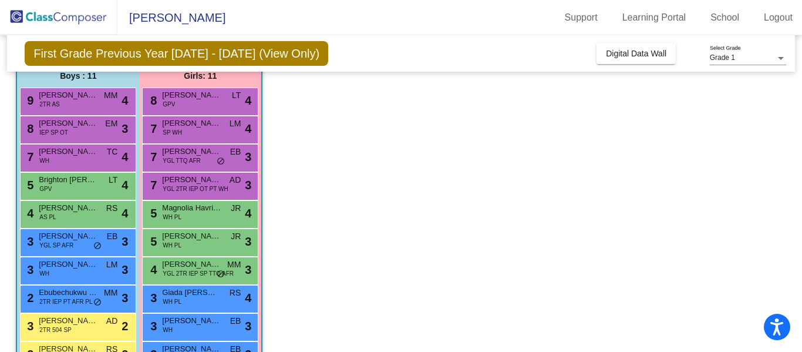
click at [106, 103] on div "9 Krish Shah 2TR AS MM lock do_not_disturb_alt 4" at bounding box center [77, 100] width 112 height 24
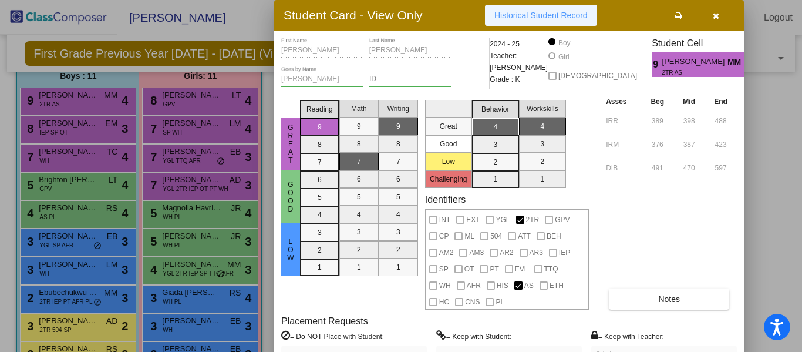
click at [529, 20] on button "Historical Student Record" at bounding box center [541, 15] width 112 height 21
click at [452, 80] on div "Krish Goes by Name ID" at bounding box center [383, 80] width 205 height 29
